Goal: Task Accomplishment & Management: Use online tool/utility

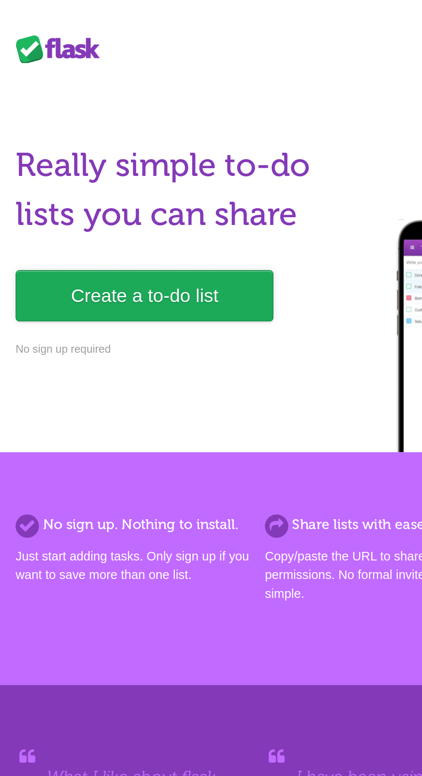
click at [122, 167] on link "Create a to-do list" at bounding box center [80, 163] width 142 height 28
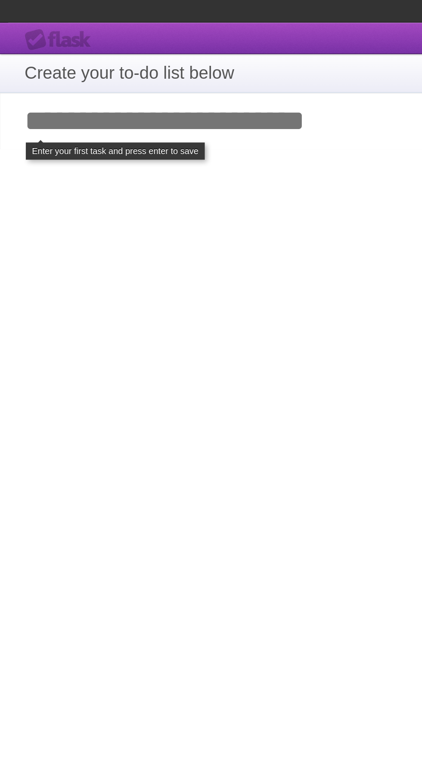
click at [188, 88] on input "Add your first task" at bounding box center [211, 85] width 422 height 40
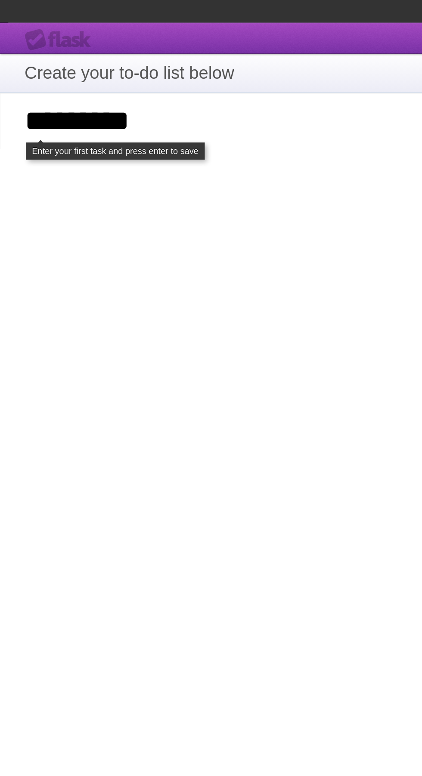
type input "*********"
click input "**********" at bounding box center [0, 0] width 0 height 0
